Goal: Transaction & Acquisition: Book appointment/travel/reservation

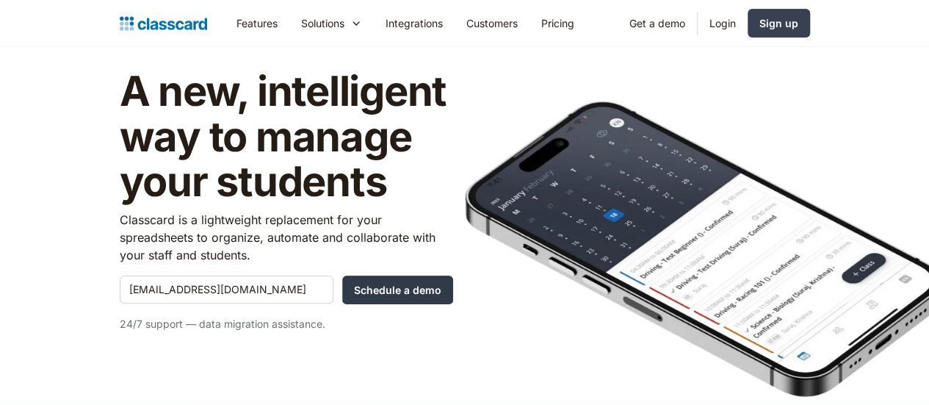
type input "[EMAIL_ADDRESS][DOMAIN_NAME]"
click at [342, 276] on input "Schedule a demo" at bounding box center [397, 290] width 111 height 29
type input "Hang in there..."
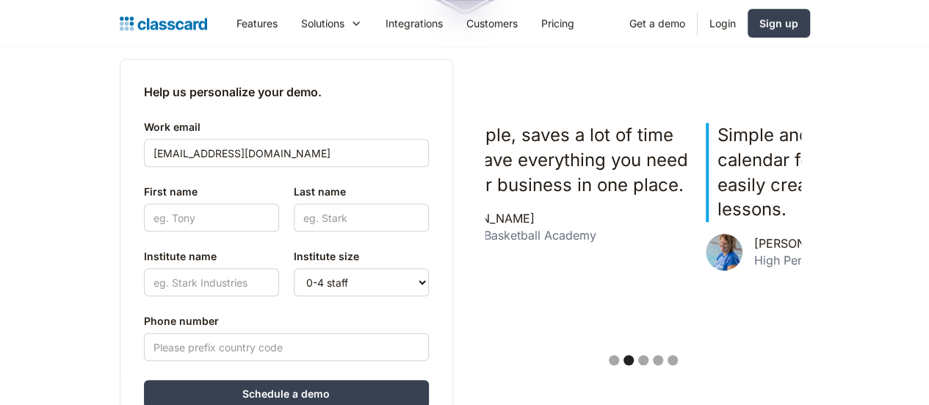
scroll to position [378, 0]
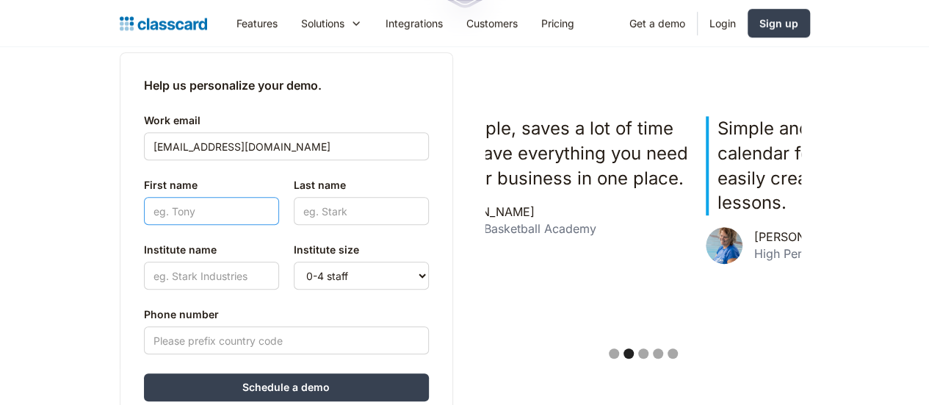
click at [144, 220] on input "First name" at bounding box center [211, 211] width 135 height 28
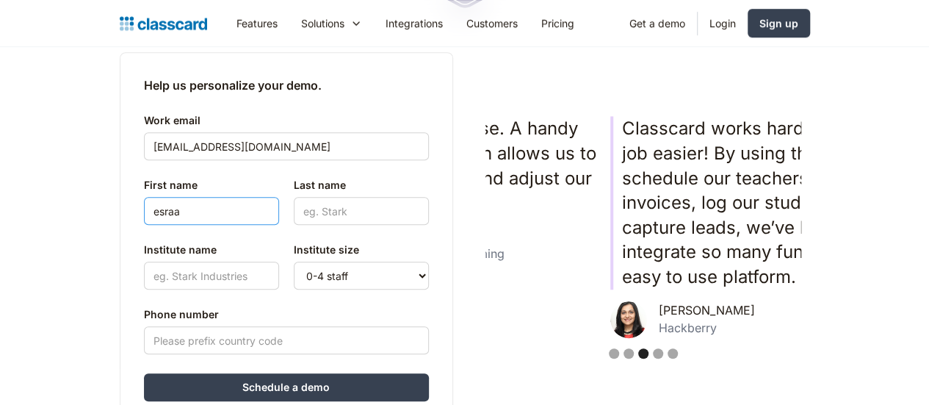
type input "esraa"
click at [314, 204] on input "Last name" at bounding box center [361, 211] width 135 height 28
click at [316, 210] on input "Last name" at bounding box center [361, 211] width 135 height 28
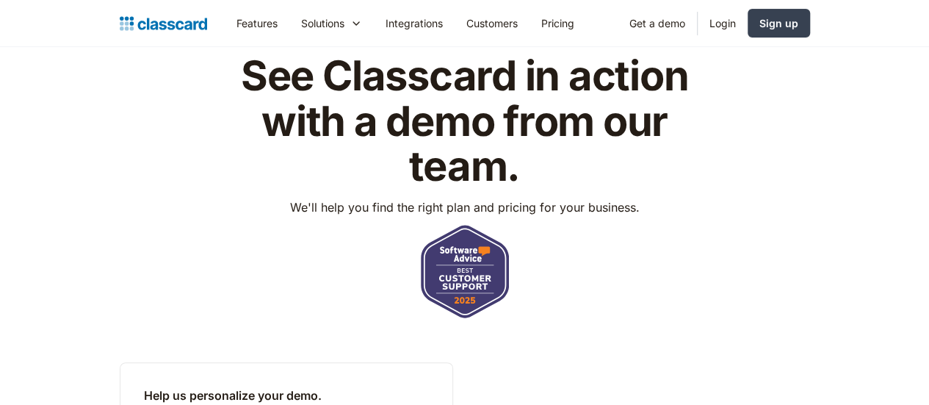
scroll to position [0, 0]
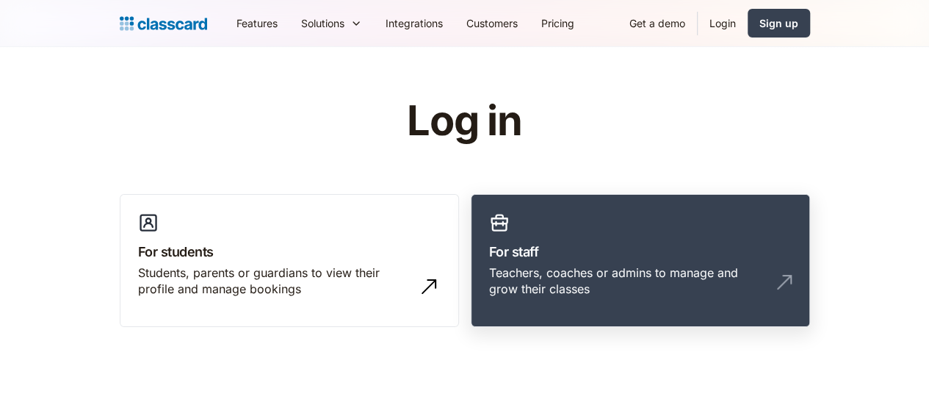
click at [564, 238] on link "For staff Teachers, coaches or admins to manage and grow their classes" at bounding box center [640, 261] width 339 height 134
